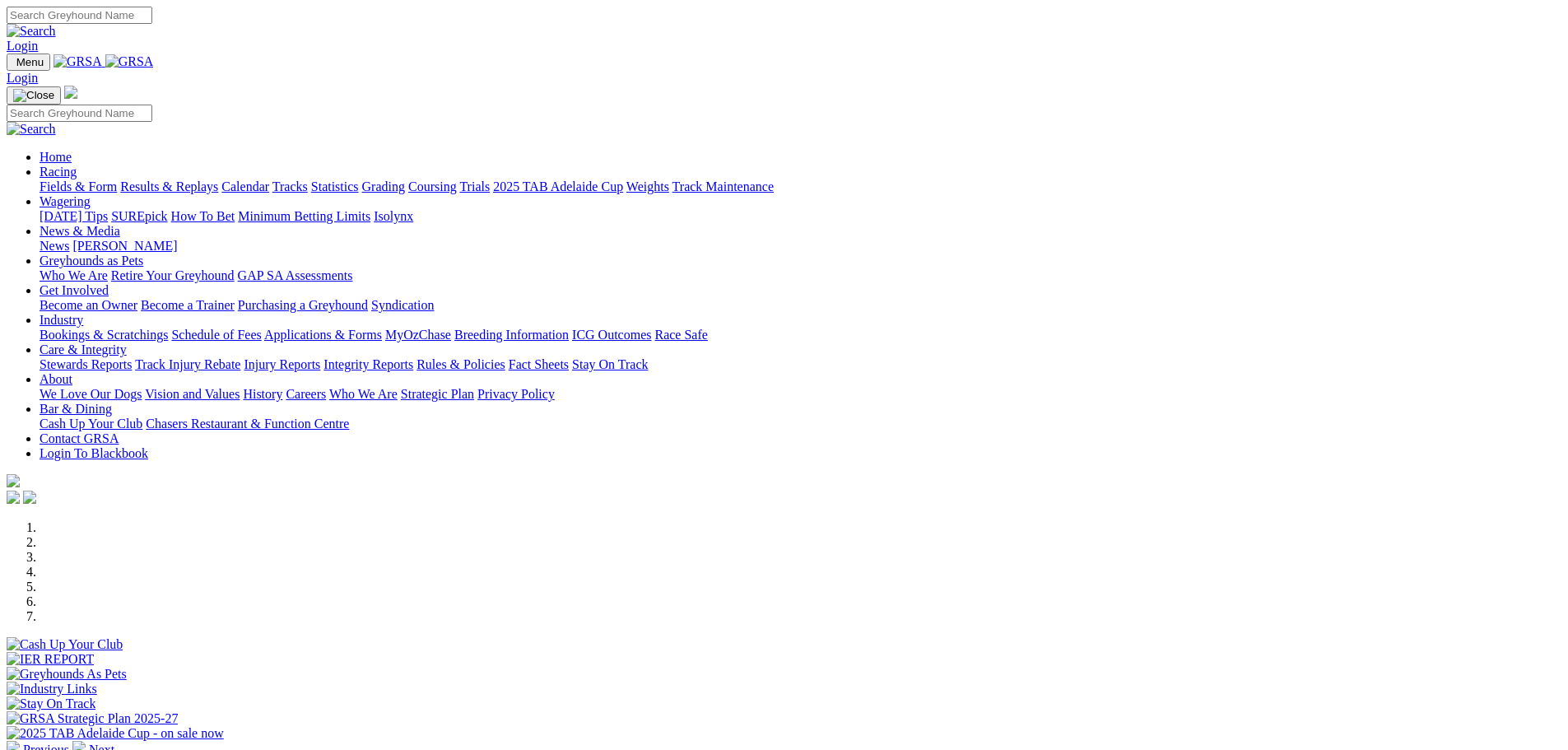
click at [76, 165] on link "Racing" at bounding box center [58, 172] width 37 height 14
click at [219, 179] on link "Results & Replays" at bounding box center [170, 186] width 98 height 14
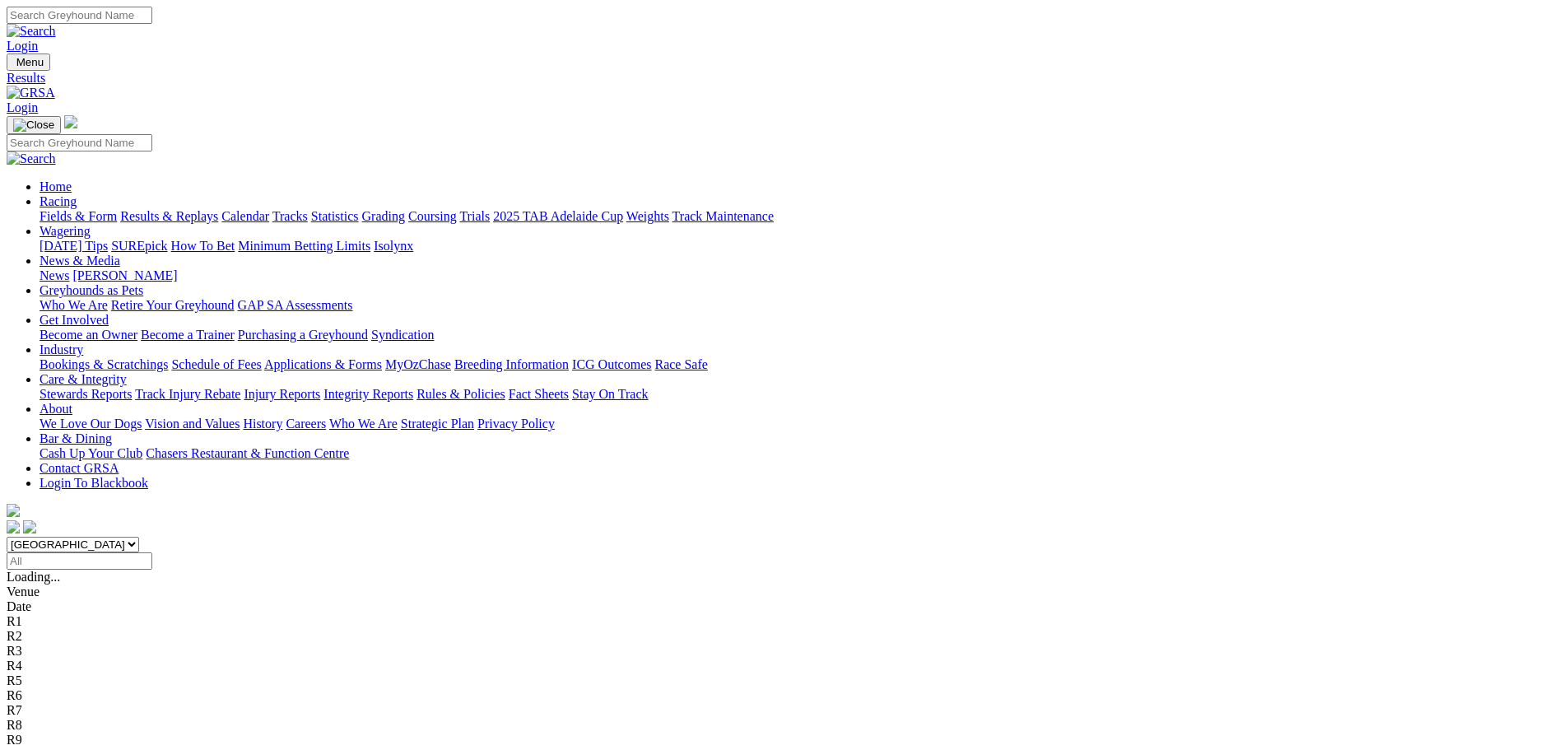
click at [270, 209] on link "Calendar" at bounding box center [245, 216] width 48 height 14
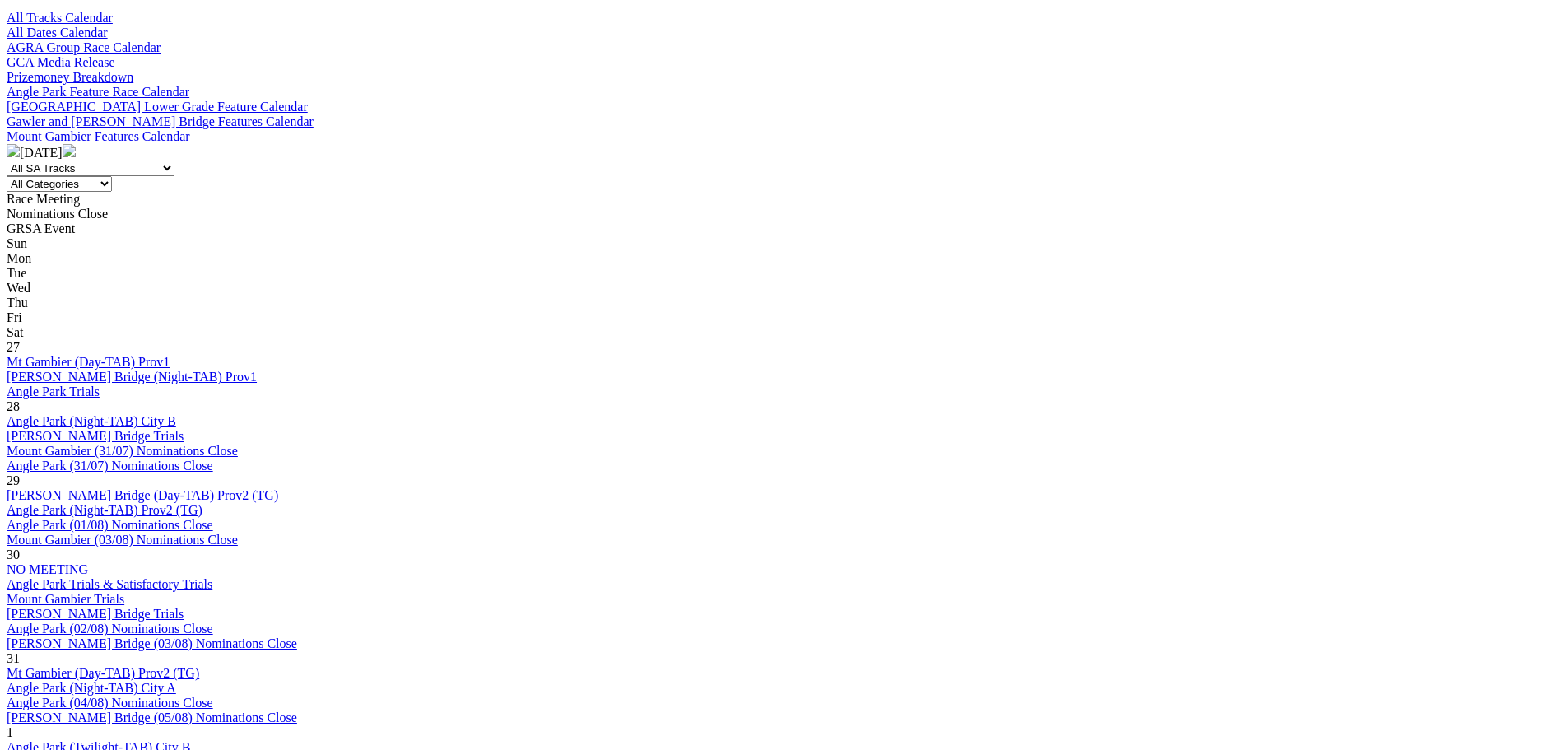
scroll to position [575, 0]
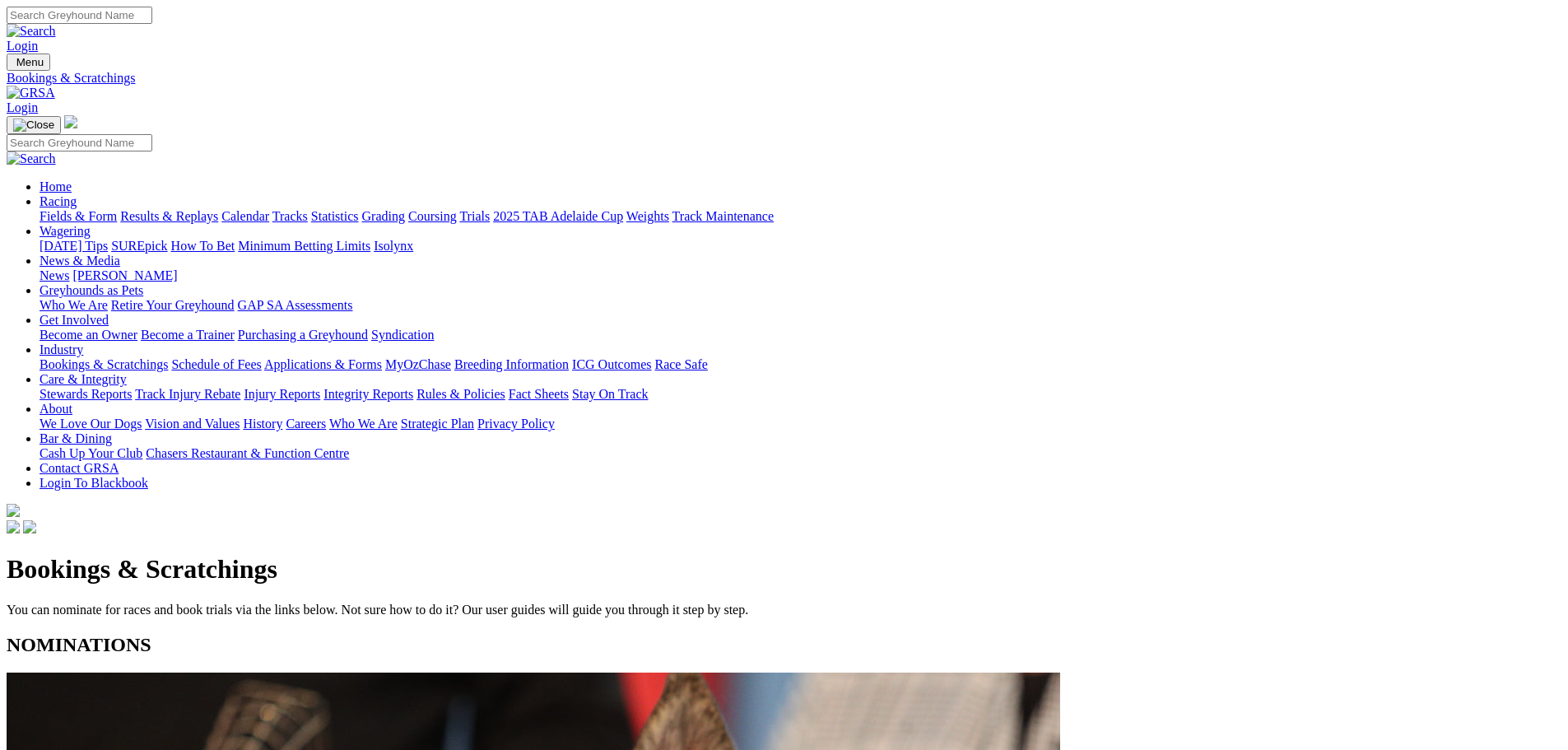
click at [261, 358] on link "Schedule of Fees" at bounding box center [217, 365] width 90 height 14
